Goal: Complete application form: Complete application form

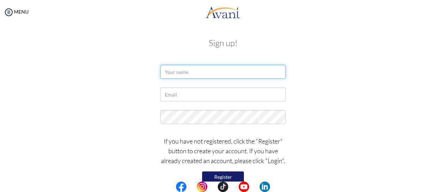
click at [202, 72] on input "text" at bounding box center [222, 72] width 125 height 14
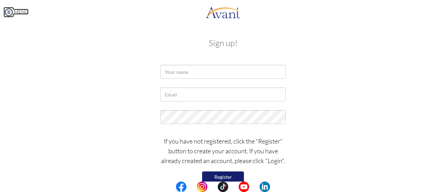
click at [13, 16] on img at bounding box center [8, 12] width 10 height 10
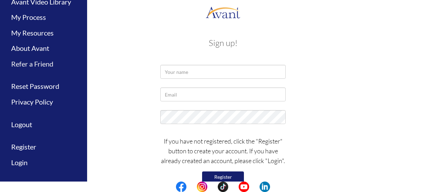
scroll to position [43, 0]
click at [27, 146] on link "Register" at bounding box center [43, 147] width 87 height 16
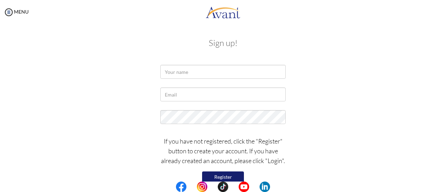
click at [233, 173] on button "Register" at bounding box center [223, 176] width 42 height 11
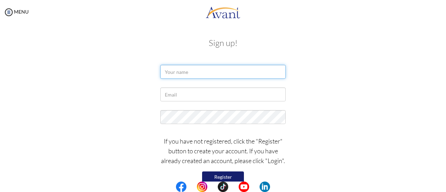
click at [247, 75] on input "text" at bounding box center [222, 72] width 125 height 14
type input "j"
type input "JIA-JHEN TSAI"
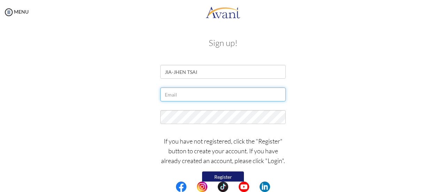
click at [237, 97] on input "text" at bounding box center [222, 94] width 125 height 14
click at [261, 94] on input "[EMAIL_ADDRESS][DOMAIN_NAME]" at bounding box center [222, 94] width 125 height 14
type input "[EMAIL_ADDRESS][DOMAIN_NAME]"
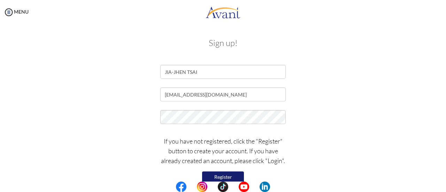
click at [218, 174] on button "Register" at bounding box center [223, 176] width 42 height 11
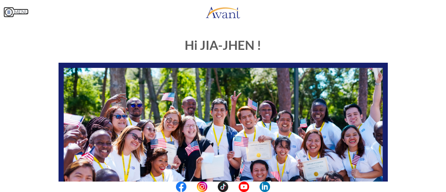
click at [9, 13] on img at bounding box center [8, 12] width 10 height 10
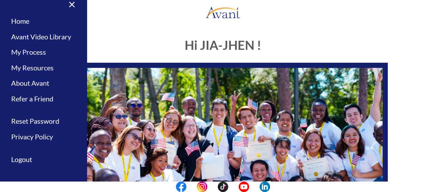
scroll to position [12, 0]
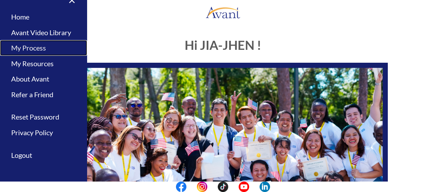
click at [41, 50] on link "My Process" at bounding box center [43, 48] width 87 height 16
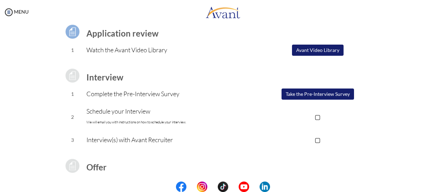
scroll to position [70, 0]
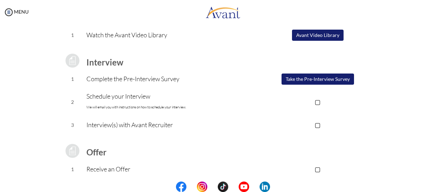
click at [337, 34] on button "Avant Video Library" at bounding box center [318, 35] width 52 height 11
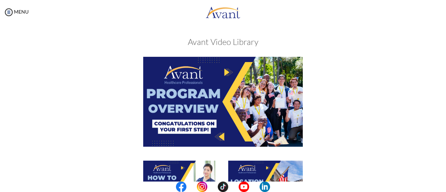
scroll to position [0, 0]
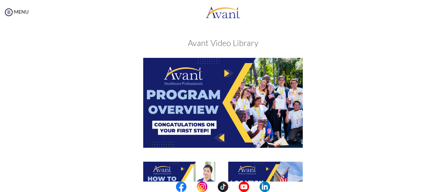
click at [241, 101] on img at bounding box center [223, 103] width 160 height 90
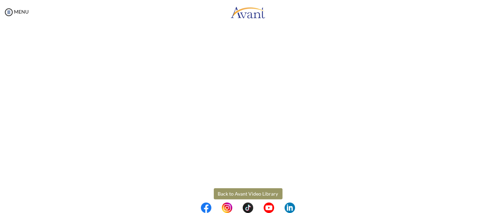
drag, startPoint x: 425, startPoint y: 0, endPoint x: 338, endPoint y: 198, distance: 216.0
click at [338, 192] on body "Maintenance break. Please come back in 2 hours. MENU My Status What is the next…" at bounding box center [248, 106] width 496 height 213
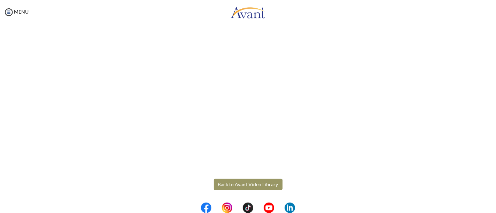
click at [261, 186] on button "Back to Avant Video Library" at bounding box center [248, 184] width 69 height 11
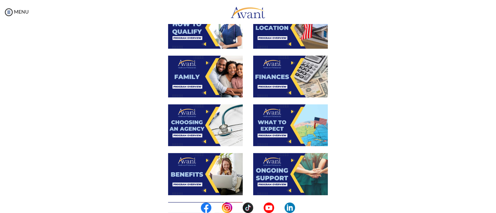
scroll to position [116, 0]
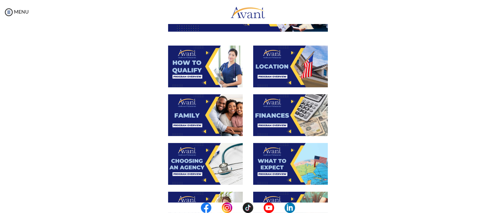
click at [299, 70] on img at bounding box center [290, 67] width 75 height 42
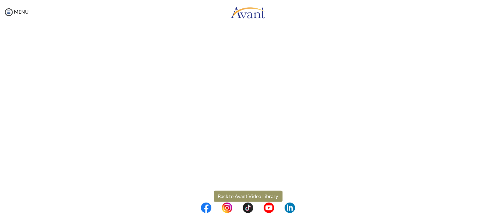
scroll to position [129, 0]
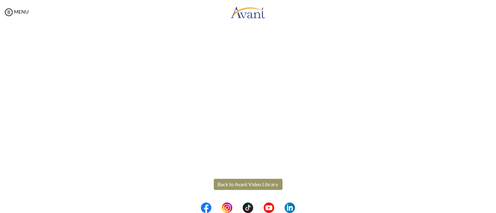
click at [234, 180] on body "Maintenance break. Please come back in 2 hours. MENU My Status What is the next…" at bounding box center [248, 106] width 496 height 213
click at [258, 183] on button "Back to Avant Video Library" at bounding box center [248, 184] width 69 height 11
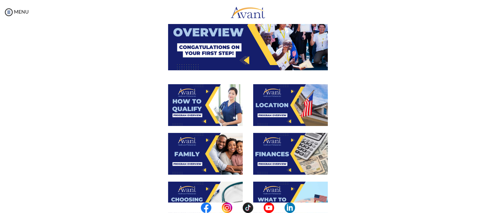
scroll to position [116, 0]
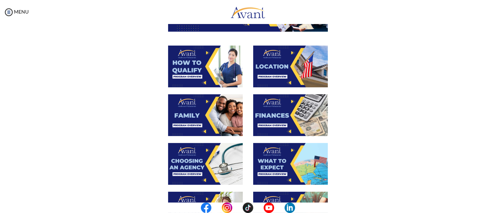
click at [306, 116] on img at bounding box center [290, 115] width 75 height 42
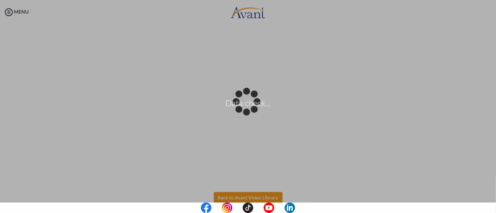
click at [269, 192] on body "Data check... Maintenance break. Please come back in 2 hours. MENU My Status Wh…" at bounding box center [248, 106] width 496 height 213
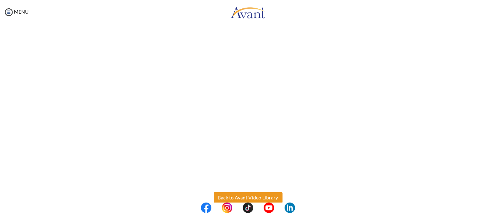
scroll to position [129, 0]
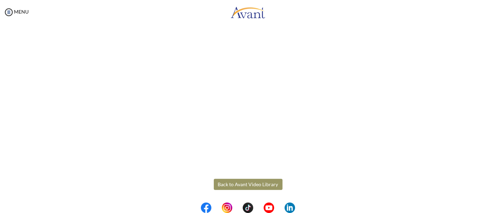
click at [243, 182] on button "Back to Avant Video Library" at bounding box center [248, 184] width 69 height 11
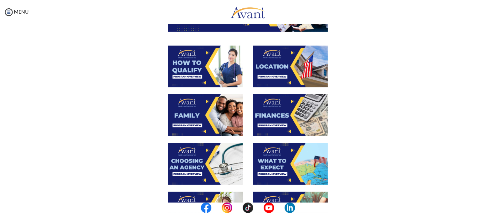
scroll to position [155, 0]
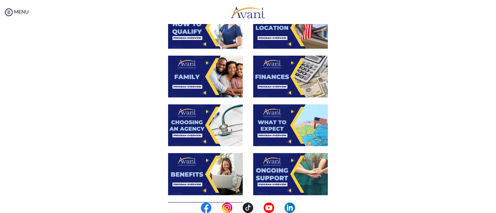
click at [199, 125] on img at bounding box center [205, 126] width 75 height 42
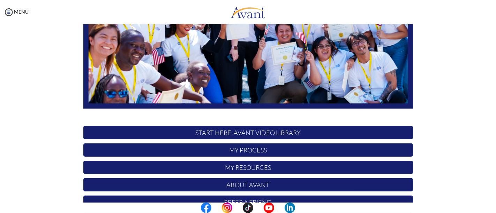
scroll to position [174, 0]
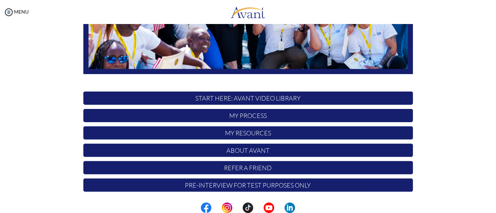
click at [247, 113] on p "My Process" at bounding box center [247, 115] width 329 height 13
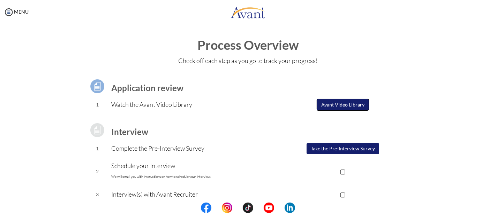
click at [367, 106] on button "Avant Video Library" at bounding box center [342, 105] width 52 height 12
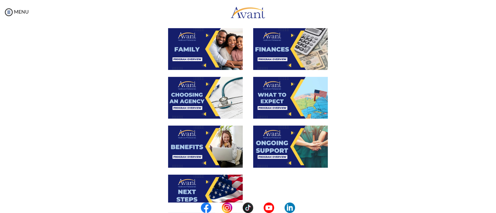
scroll to position [193, 0]
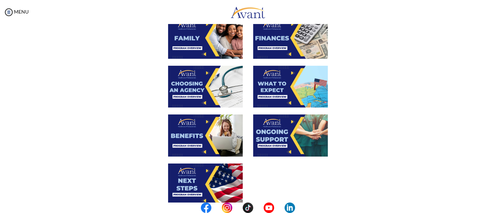
click at [305, 87] on img at bounding box center [290, 87] width 75 height 42
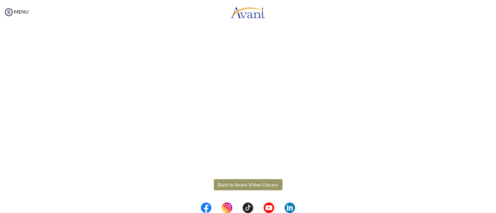
scroll to position [204, 0]
click at [270, 183] on body "Maintenance break. Please come back in 2 hours. MENU My Status What is the next…" at bounding box center [248, 106] width 496 height 213
click at [266, 183] on button "Back to Avant Video Library" at bounding box center [248, 184] width 69 height 11
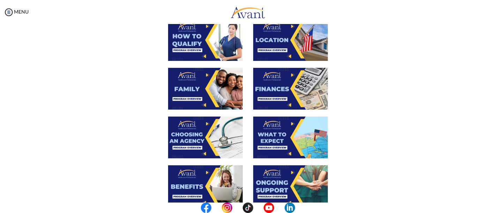
scroll to position [155, 0]
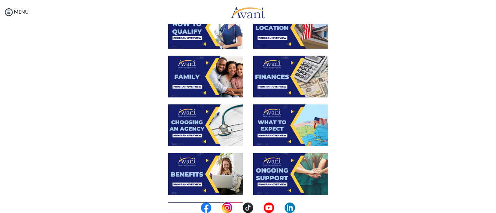
click at [204, 171] on img at bounding box center [205, 174] width 75 height 42
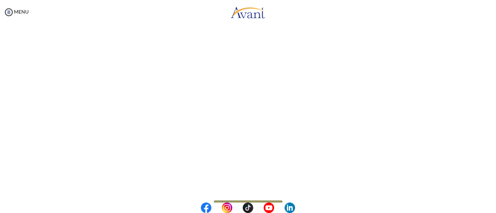
scroll to position [193, 0]
click at [245, 192] on body "Maintenance break. Please come back in 2 hours. MENU My Status What is the next…" at bounding box center [248, 106] width 496 height 213
click at [239, 192] on button "Back to Avant Video Library" at bounding box center [248, 194] width 69 height 11
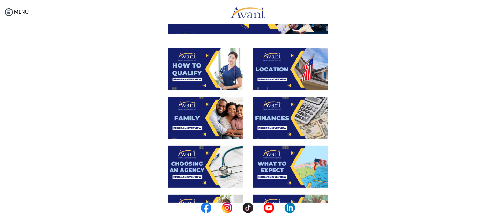
scroll to position [232, 0]
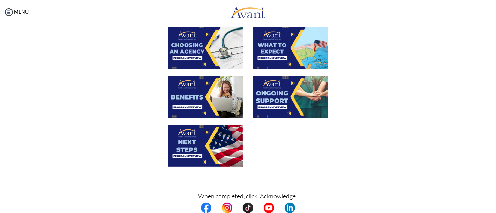
click at [277, 95] on img at bounding box center [290, 97] width 75 height 42
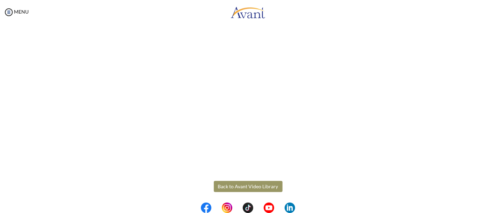
scroll to position [204, 0]
click at [236, 184] on body "Maintenance break. Please come back in 2 hours. MENU My Status What is the next…" at bounding box center [248, 106] width 496 height 213
click at [251, 185] on button "Back to Avant Video Library" at bounding box center [248, 184] width 69 height 11
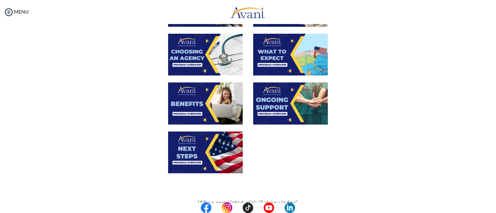
scroll to position [232, 0]
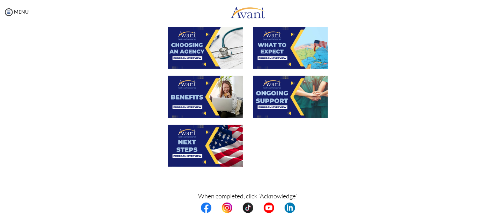
click at [189, 141] on img at bounding box center [205, 146] width 75 height 42
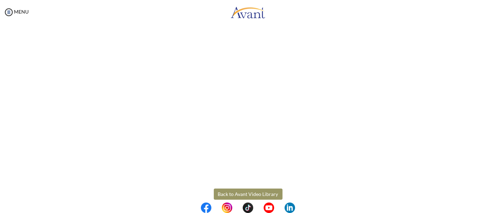
scroll to position [204, 0]
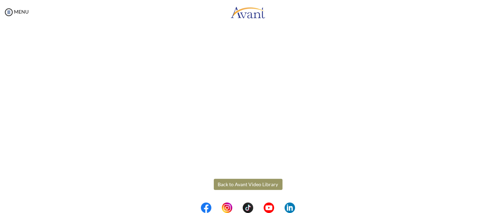
click at [266, 185] on body "Maintenance break. Please come back in 2 hours. MENU My Status What is the next…" at bounding box center [248, 106] width 496 height 213
click at [250, 184] on button "Back to Avant Video Library" at bounding box center [248, 184] width 69 height 11
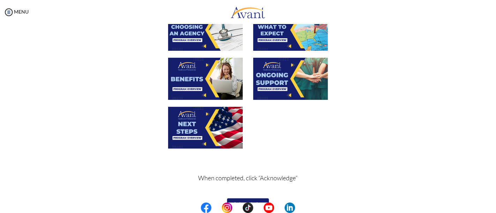
scroll to position [266, 0]
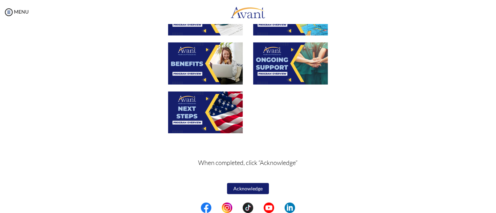
click at [245, 185] on button "Acknowledge" at bounding box center [248, 188] width 42 height 11
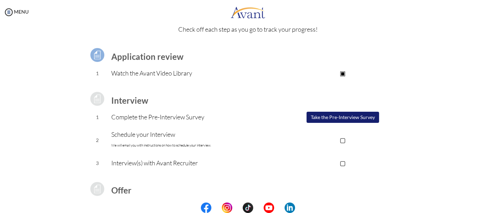
scroll to position [39, 0]
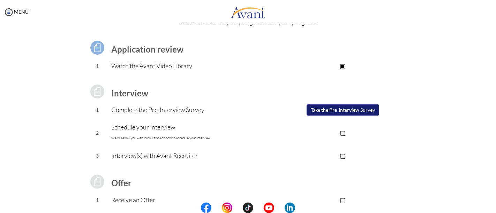
click at [379, 112] on button "Take the Pre-Interview Survey" at bounding box center [342, 110] width 72 height 11
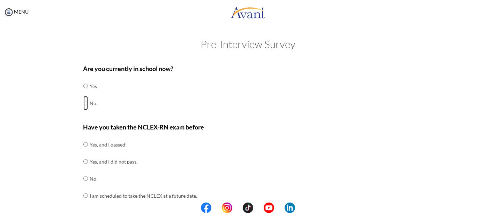
click at [83, 105] on input "radio" at bounding box center [85, 103] width 5 height 14
radio input "true"
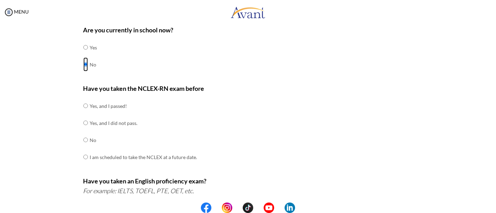
scroll to position [77, 0]
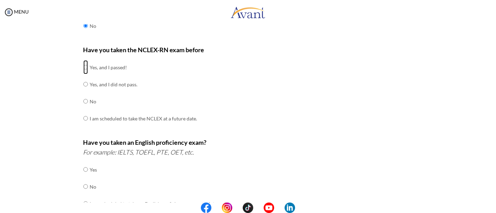
click at [83, 69] on input "radio" at bounding box center [85, 67] width 5 height 14
radio input "true"
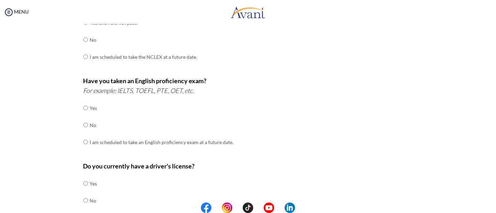
scroll to position [155, 0]
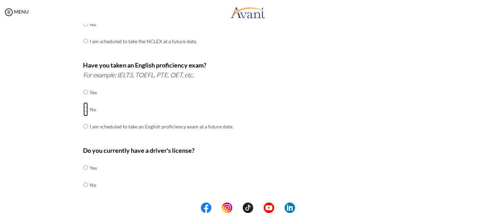
click at [83, 107] on input "radio" at bounding box center [85, 109] width 5 height 14
radio input "true"
click at [84, 130] on input "radio" at bounding box center [85, 127] width 5 height 14
radio input "true"
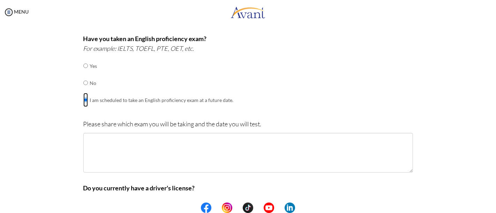
scroll to position [193, 0]
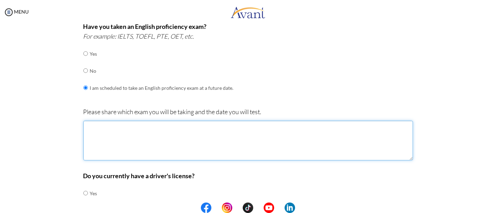
click at [181, 135] on textarea at bounding box center [247, 141] width 329 height 40
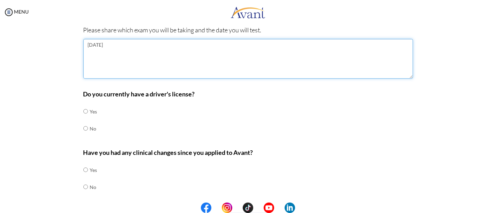
scroll to position [293, 0]
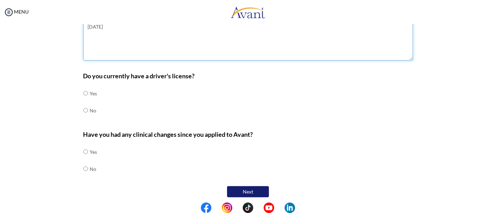
type textarea "[DATE]"
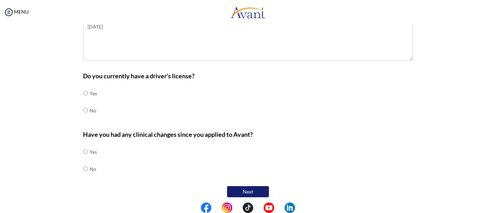
click at [90, 94] on td "Yes" at bounding box center [93, 93] width 7 height 17
click at [83, 93] on input "radio" at bounding box center [85, 93] width 5 height 14
radio input "true"
click at [83, 166] on input "radio" at bounding box center [85, 169] width 5 height 14
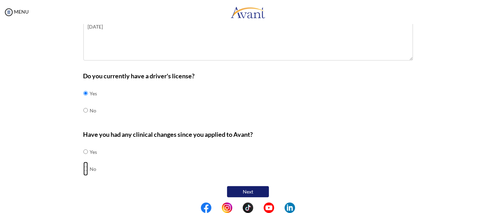
radio input "true"
click at [252, 186] on button "Next" at bounding box center [248, 191] width 42 height 11
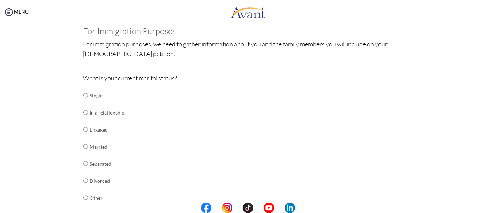
scroll to position [53, 0]
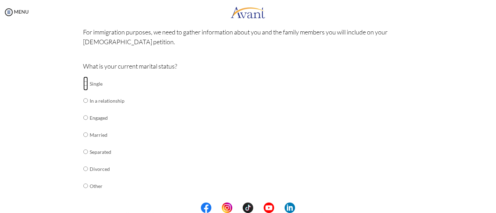
click at [84, 83] on input "radio" at bounding box center [85, 84] width 5 height 14
radio input "true"
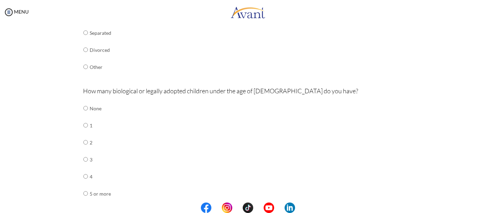
scroll to position [207, 0]
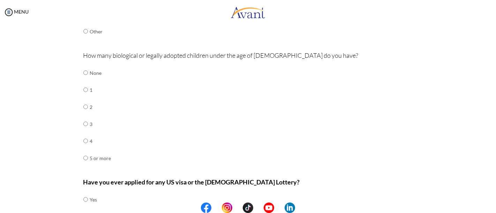
click at [88, 72] on td at bounding box center [89, 72] width 2 height 17
click at [83, 71] on input "radio" at bounding box center [85, 73] width 5 height 14
radio input "true"
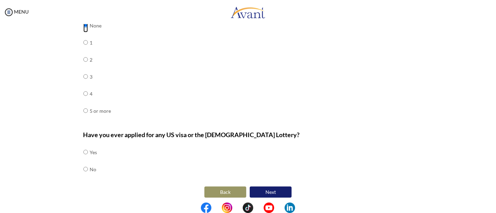
scroll to position [255, 0]
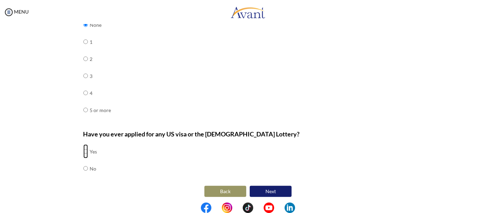
click at [84, 151] on input "radio" at bounding box center [85, 152] width 5 height 14
radio input "true"
click at [274, 187] on button "Next" at bounding box center [271, 191] width 42 height 11
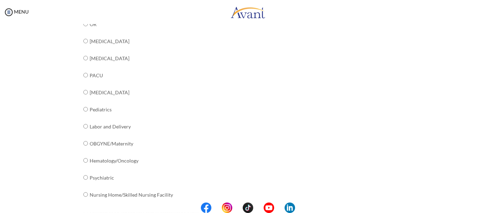
scroll to position [285, 0]
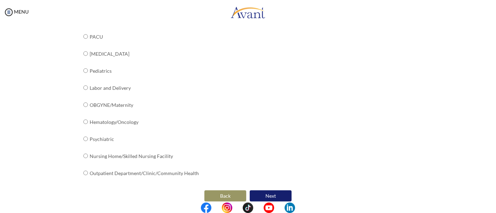
click at [90, 171] on td "Outpatient Department/Clinic/Community Health" at bounding box center [144, 173] width 109 height 17
click at [84, 168] on input "radio" at bounding box center [85, 173] width 5 height 14
radio input "true"
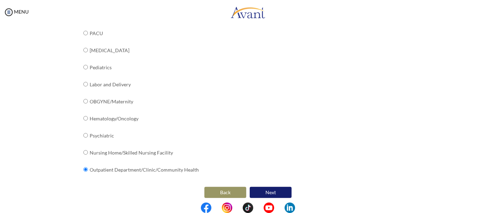
click at [278, 187] on button "Next" at bounding box center [271, 192] width 42 height 11
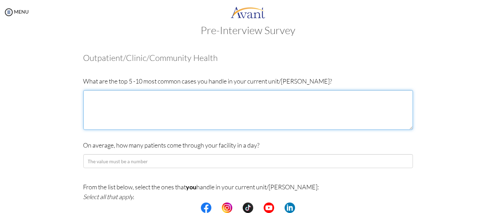
click at [117, 105] on textarea at bounding box center [247, 110] width 329 height 40
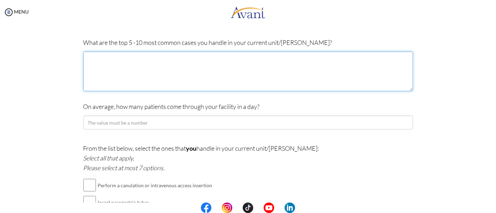
scroll to position [91, 0]
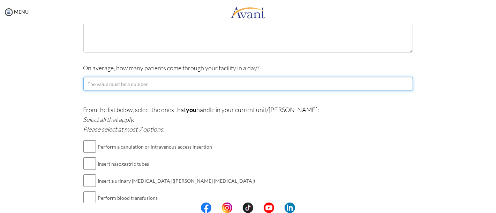
click at [223, 87] on input "number" at bounding box center [247, 84] width 329 height 14
type input "7"
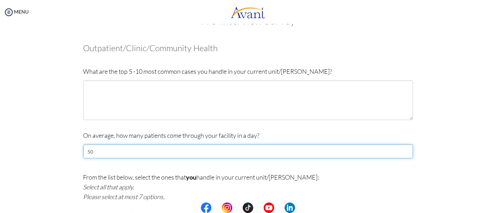
scroll to position [14, 0]
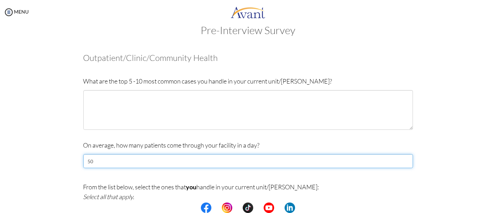
type input "50"
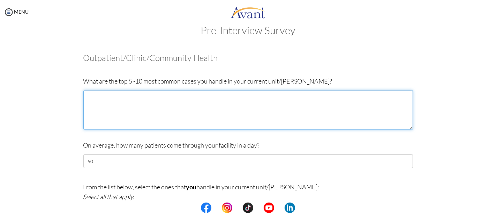
click at [163, 119] on textarea at bounding box center [247, 110] width 329 height 40
click at [178, 115] on textarea at bounding box center [247, 110] width 329 height 40
click at [194, 108] on textarea "spondylolithesis ," at bounding box center [247, 110] width 329 height 40
paste textarea "[MEDICAL_DATA]"
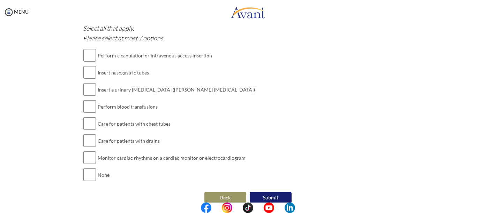
scroll to position [190, 0]
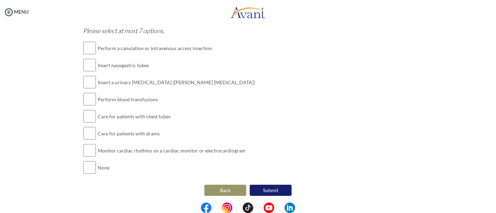
type textarea "spondylolithesis , [MEDICAL_DATA], [MEDICAL_DATA], bone fructure , artificial […"
click at [87, 168] on input "checkbox" at bounding box center [89, 168] width 13 height 14
checkbox input "true"
click at [279, 185] on button "Submit" at bounding box center [271, 190] width 42 height 11
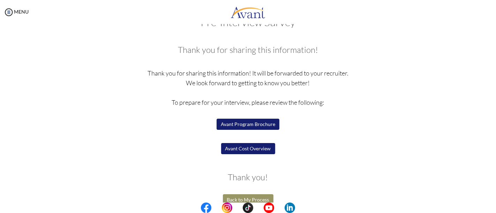
scroll to position [33, 0]
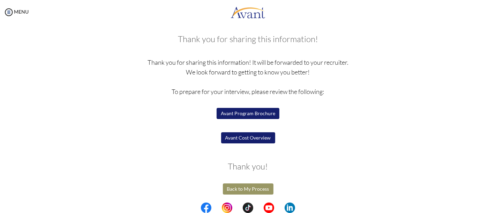
drag, startPoint x: 263, startPoint y: 112, endPoint x: 168, endPoint y: 125, distance: 95.7
click at [168, 125] on p "Thank you for sharing this information! It will be forwarded to your recruiter.…" at bounding box center [247, 107] width 329 height 98
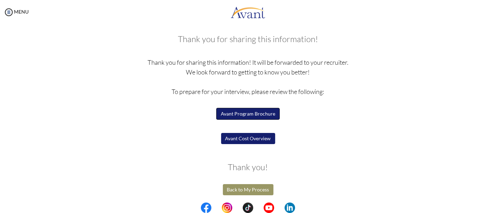
drag, startPoint x: 253, startPoint y: 112, endPoint x: 298, endPoint y: -47, distance: 165.1
click at [298, 0] on html "Maintenance break. Please come back in 2 hours. MENU My Status What is the next…" at bounding box center [248, 106] width 496 height 213
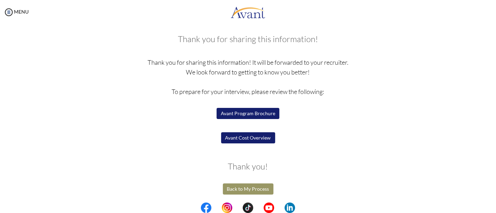
click at [260, 116] on button "Avant Program Brochure" at bounding box center [247, 113] width 63 height 11
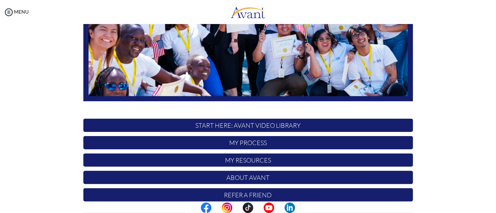
scroll to position [174, 0]
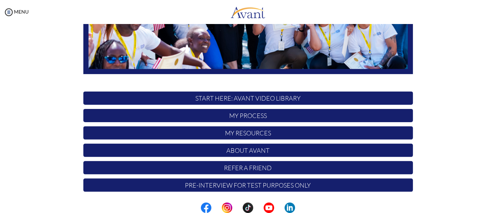
click at [244, 117] on p "My Process" at bounding box center [247, 115] width 329 height 13
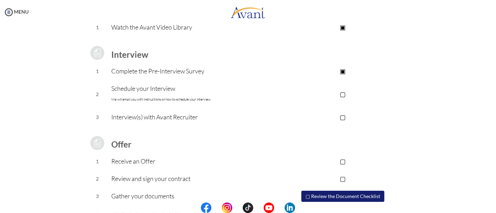
scroll to position [103, 0]
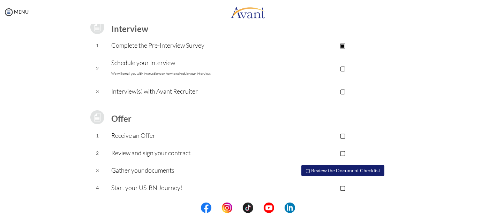
click at [368, 169] on button "▢ Review the Document Checklist" at bounding box center [342, 170] width 83 height 11
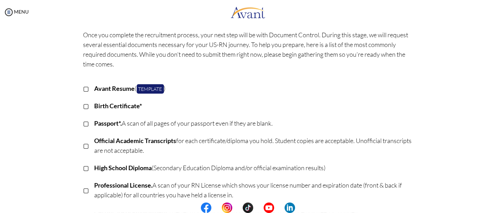
scroll to position [0, 0]
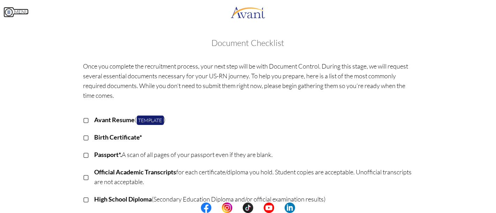
click at [13, 10] on img at bounding box center [8, 12] width 10 height 10
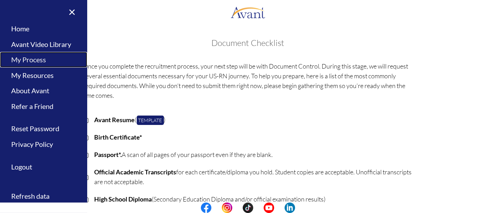
click at [37, 60] on link "My Process" at bounding box center [43, 60] width 87 height 16
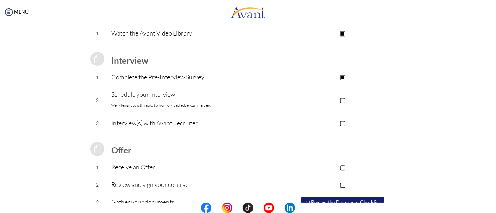
scroll to position [77, 0]
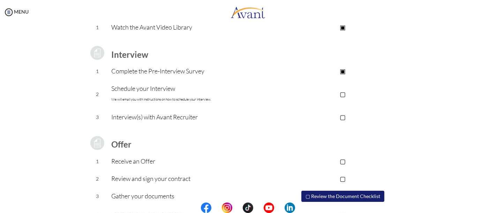
click at [346, 95] on p "▢" at bounding box center [343, 94] width 140 height 10
click at [347, 94] on p "▣" at bounding box center [343, 94] width 140 height 10
click at [149, 102] on p "Schedule your Interview We will email you with instructions on how to schedule …" at bounding box center [191, 94] width 161 height 21
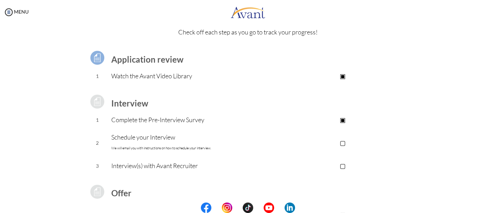
scroll to position [103, 0]
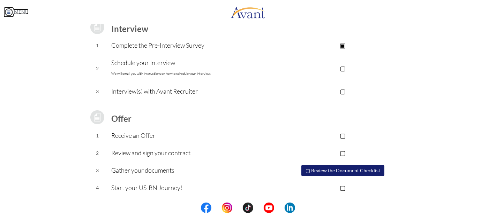
click at [10, 14] on img at bounding box center [8, 12] width 10 height 10
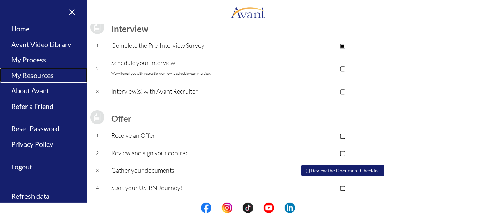
click at [53, 71] on link "My Resources" at bounding box center [43, 76] width 87 height 16
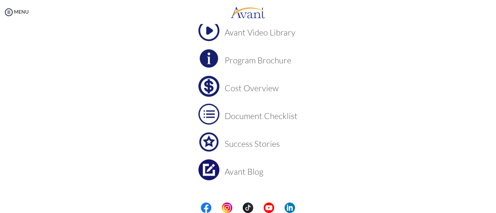
scroll to position [68, 0]
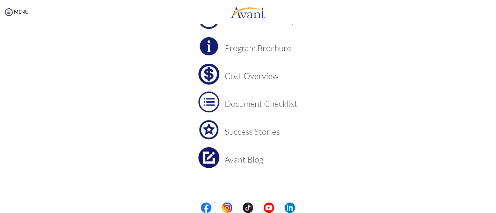
click at [272, 76] on h3 "Cost Overview" at bounding box center [260, 75] width 73 height 9
drag, startPoint x: 9, startPoint y: 0, endPoint x: 54, endPoint y: 61, distance: 75.8
click at [54, 61] on div "My Resources Avant Video Library Program Brochure Cost Overview Document Checkl…" at bounding box center [248, 79] width 408 height 233
click at [16, 20] on div "MENU" at bounding box center [14, 106] width 29 height 213
click at [18, 15] on div "MENU" at bounding box center [14, 106] width 29 height 213
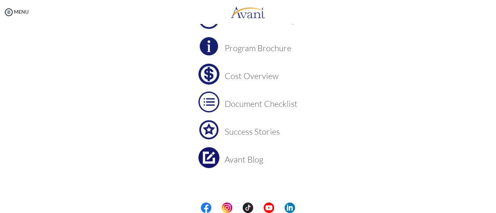
click at [15, 8] on div "MENU" at bounding box center [14, 106] width 29 height 213
click at [13, 10] on img at bounding box center [8, 12] width 10 height 10
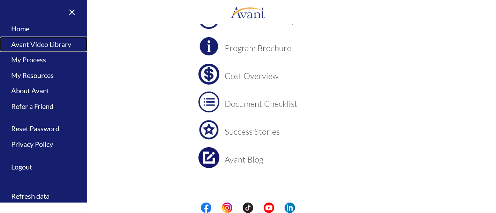
click at [67, 44] on link "Avant Video Library" at bounding box center [43, 45] width 87 height 16
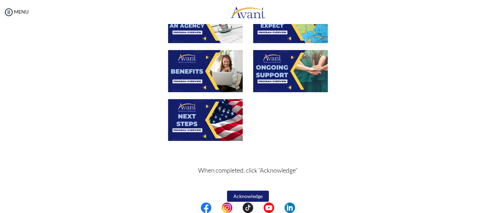
scroll to position [266, 0]
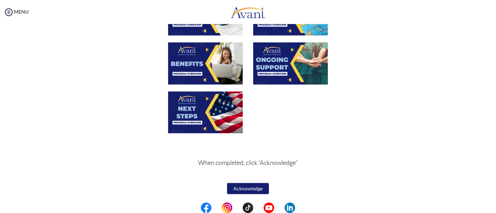
click at [251, 189] on button "Acknowledge" at bounding box center [248, 188] width 42 height 11
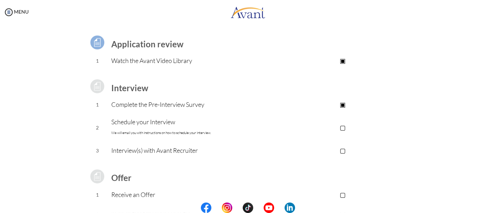
scroll to position [0, 0]
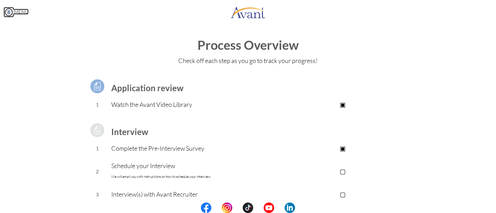
click at [7, 15] on img at bounding box center [8, 12] width 10 height 10
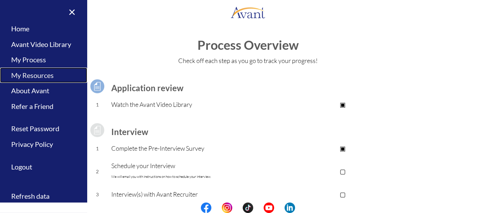
click at [46, 76] on link "My Resources" at bounding box center [43, 76] width 87 height 16
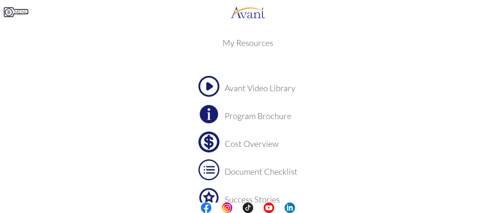
click at [12, 13] on img at bounding box center [8, 12] width 10 height 10
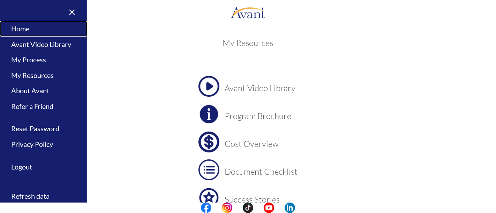
click at [16, 28] on link "Home" at bounding box center [43, 29] width 87 height 16
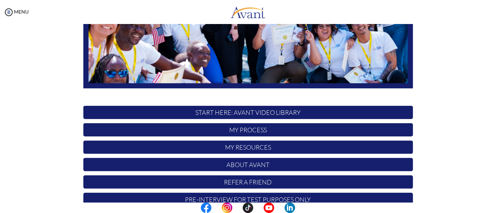
scroll to position [174, 0]
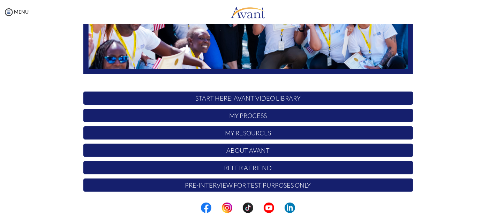
click at [247, 186] on p "Pre-Interview for test purposes only" at bounding box center [247, 185] width 329 height 13
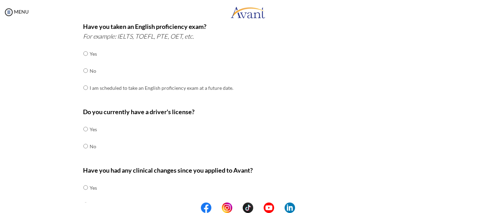
scroll to position [230, 0]
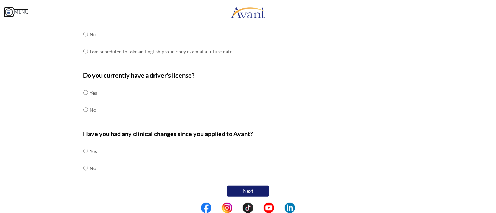
click at [8, 16] on img at bounding box center [8, 12] width 10 height 10
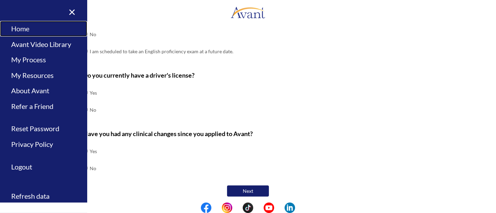
click at [24, 26] on link "Home" at bounding box center [43, 29] width 87 height 16
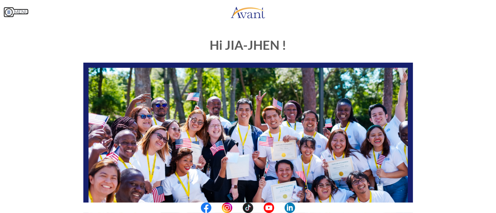
click at [9, 15] on img at bounding box center [8, 12] width 10 height 10
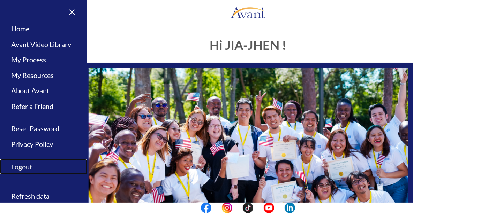
click at [29, 168] on link "Logout" at bounding box center [43, 167] width 87 height 16
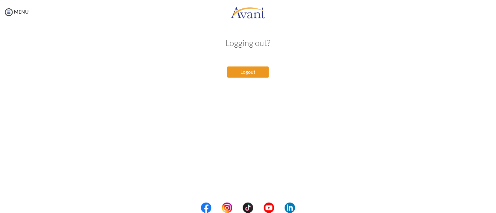
click at [255, 67] on button "Logout" at bounding box center [248, 72] width 42 height 11
